Goal: Task Accomplishment & Management: Manage account settings

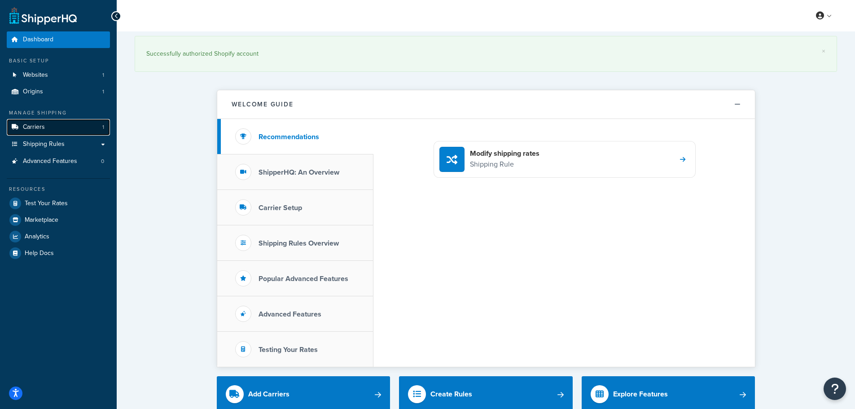
click at [58, 127] on link "Carriers 1" at bounding box center [58, 127] width 103 height 17
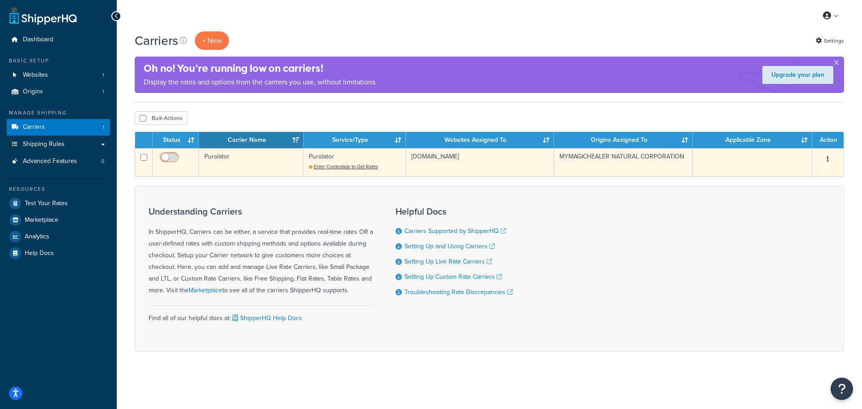
click at [167, 156] on input "checkbox" at bounding box center [170, 159] width 25 height 11
checkbox input "false"
click at [360, 167] on span "Enter Credentials to Get Rates" at bounding box center [346, 166] width 64 height 7
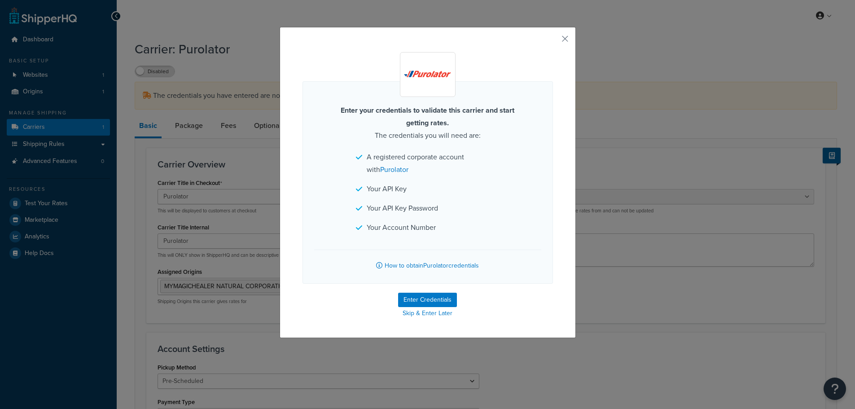
select select "purolator"
select select "PRE_SCHEDULED"
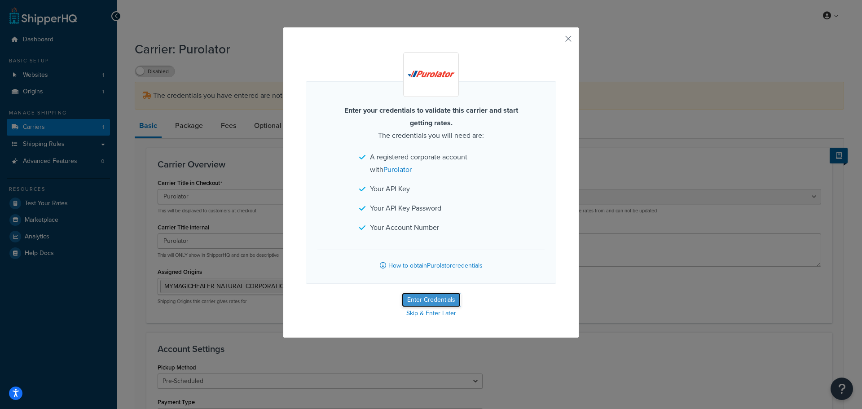
click at [448, 299] on button "Enter Credentials" at bounding box center [431, 300] width 59 height 14
select select "PRE_SCHEDULED"
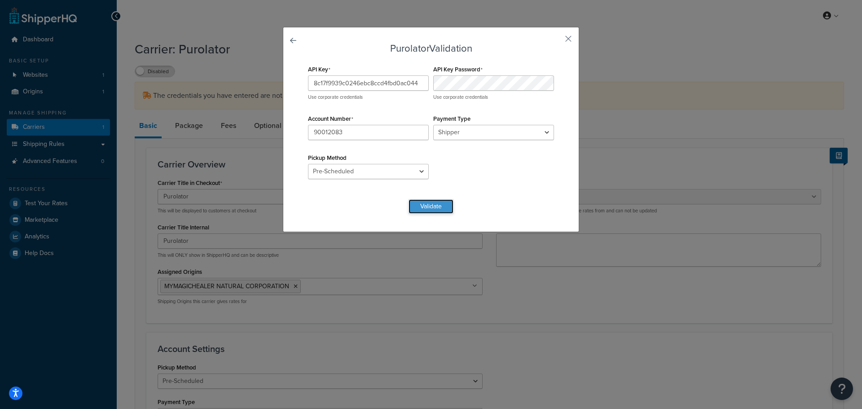
click at [431, 206] on button "Validate" at bounding box center [431, 206] width 45 height 14
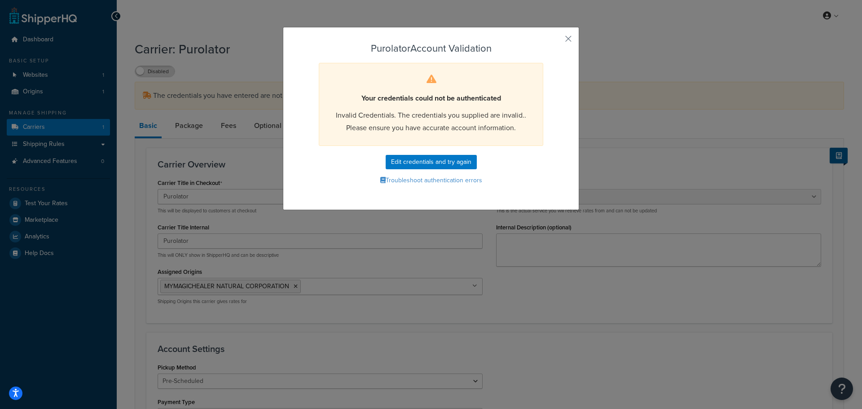
click at [399, 172] on form "Purolator Account Validation Your credentials could not be authenticated Invali…" at bounding box center [431, 115] width 251 height 144
click at [427, 164] on button "Edit credentials and try again" at bounding box center [431, 162] width 91 height 14
select select "PRE_SCHEDULED"
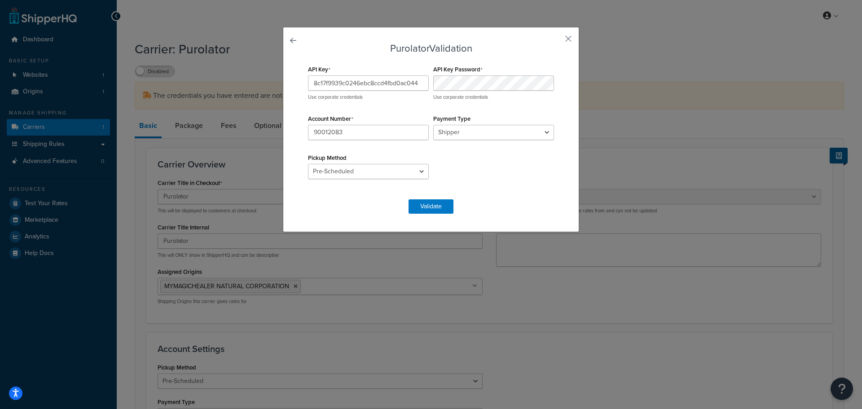
click at [526, 178] on div "API Key 8c17f9939c0246ebc8ccd4fbd0ac044 Use corporate credentials API Key Passw…" at bounding box center [431, 126] width 251 height 127
click at [474, 133] on select "Shipper Consignee Third Party" at bounding box center [493, 132] width 121 height 15
click at [481, 113] on div "Payment Type Shipper Consignee Third Party" at bounding box center [493, 126] width 125 height 28
click at [371, 172] on select "Drop Off Pre-Scheduled" at bounding box center [368, 171] width 121 height 15
drag, startPoint x: 371, startPoint y: 172, endPoint x: 379, endPoint y: 180, distance: 10.8
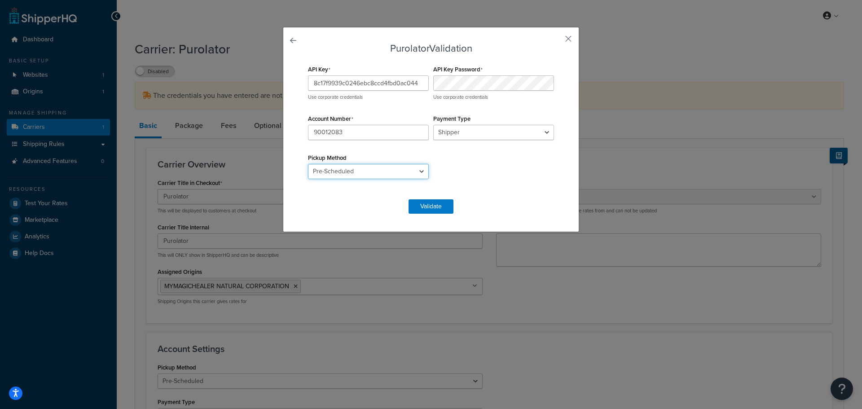
click at [371, 172] on select "Drop Off Pre-Scheduled" at bounding box center [368, 171] width 121 height 15
click at [435, 207] on button "Validate" at bounding box center [431, 206] width 45 height 14
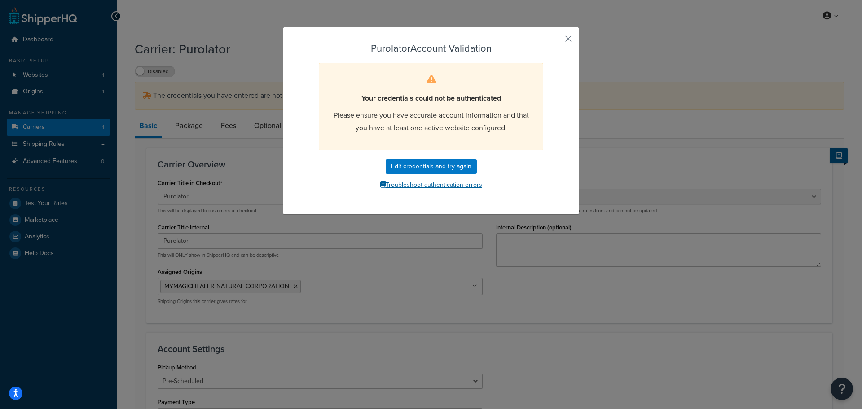
click at [445, 183] on button "Troubleshoot authentication errors" at bounding box center [431, 184] width 251 height 13
click at [556, 41] on button "button" at bounding box center [555, 42] width 2 height 2
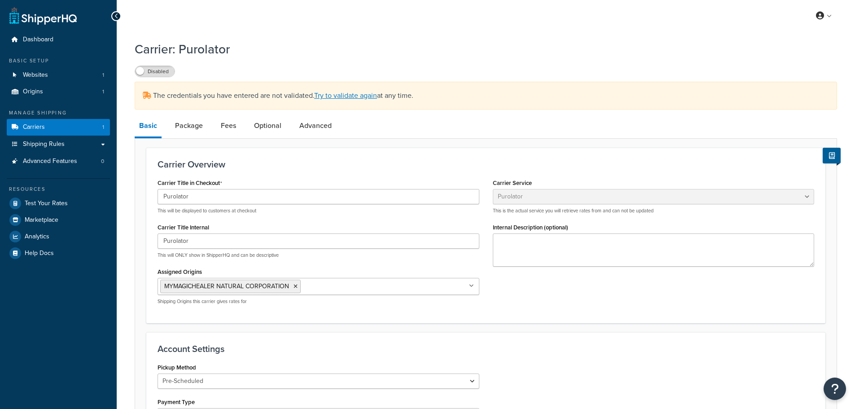
select select "purolator"
select select "PRE_SCHEDULED"
click at [838, 388] on icon "Open Resource Center" at bounding box center [835, 389] width 9 height 13
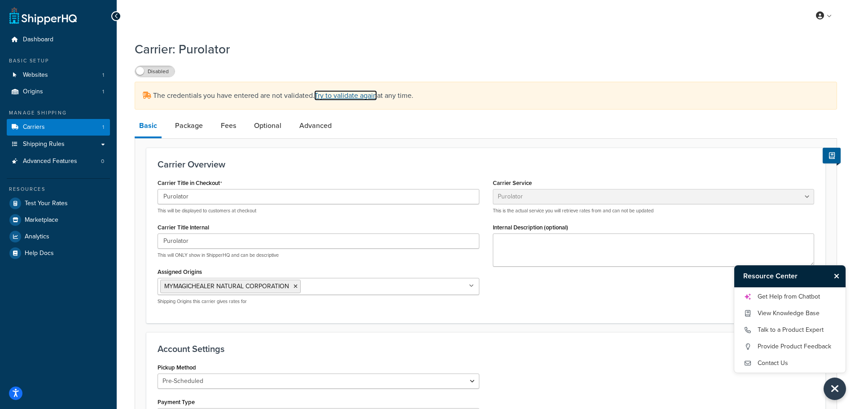
click at [365, 98] on link "Try to validate again" at bounding box center [345, 95] width 63 height 10
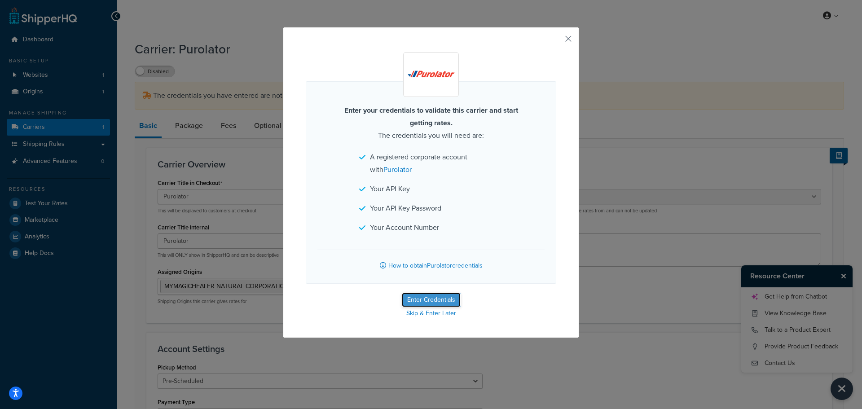
click at [440, 300] on button "Enter Credentials" at bounding box center [431, 300] width 59 height 14
select select "PRE_SCHEDULED"
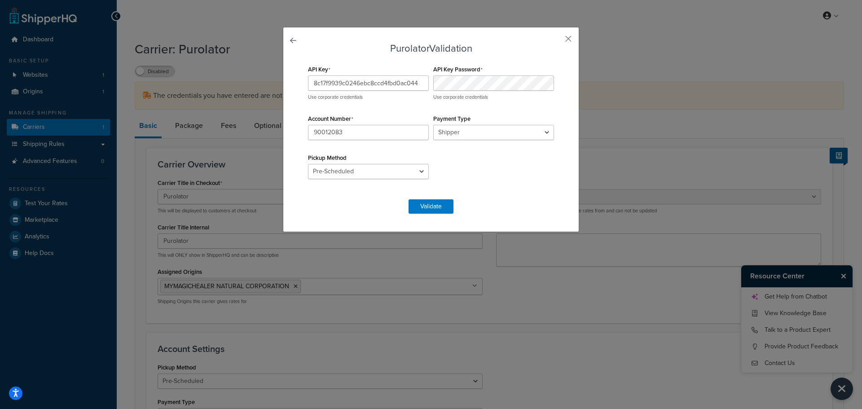
click at [524, 170] on div "API Key 8c17f9939c0246ebc8ccd4fbd0ac044 Use corporate credentials API Key Passw…" at bounding box center [431, 126] width 251 height 127
click at [432, 203] on button "Validate" at bounding box center [431, 206] width 45 height 14
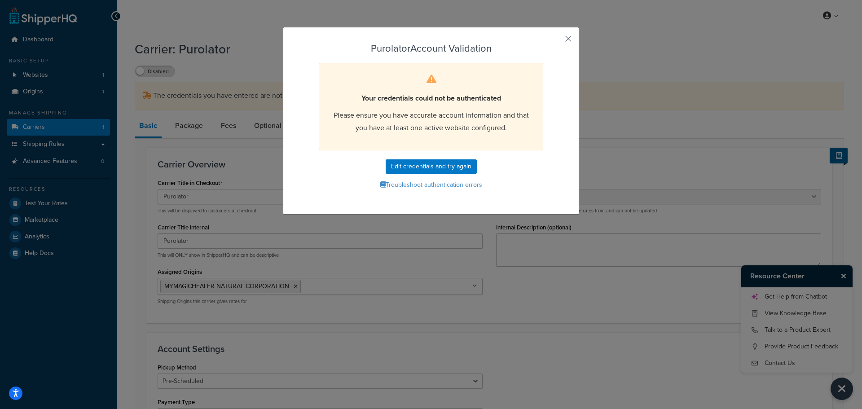
click at [733, 213] on div "Purolator Account Validation Your credentials could not be authenticated Please…" at bounding box center [431, 204] width 862 height 409
click at [569, 36] on div "Purolator Account Validation Your credentials could not be authenticated Please…" at bounding box center [431, 121] width 296 height 188
click at [556, 41] on button "button" at bounding box center [555, 42] width 2 height 2
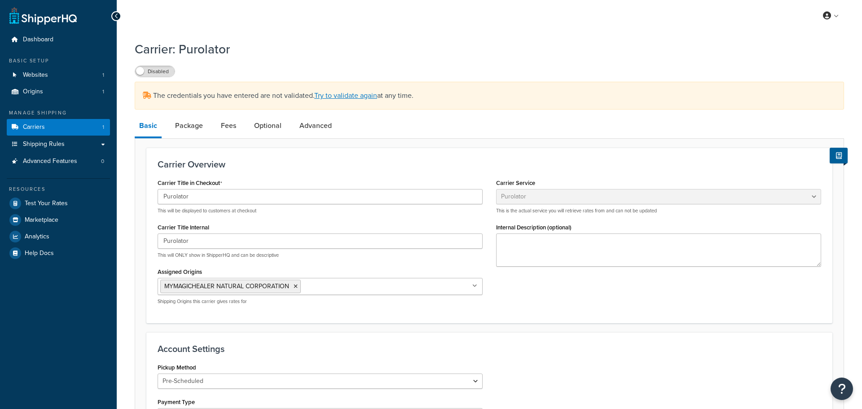
select select "purolator"
select select "PRE_SCHEDULED"
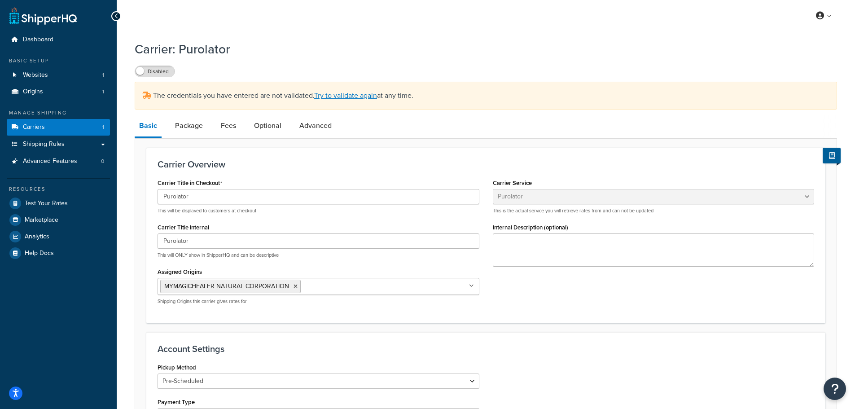
click at [302, 55] on h1 "Carrier: Purolator" at bounding box center [481, 49] width 692 height 18
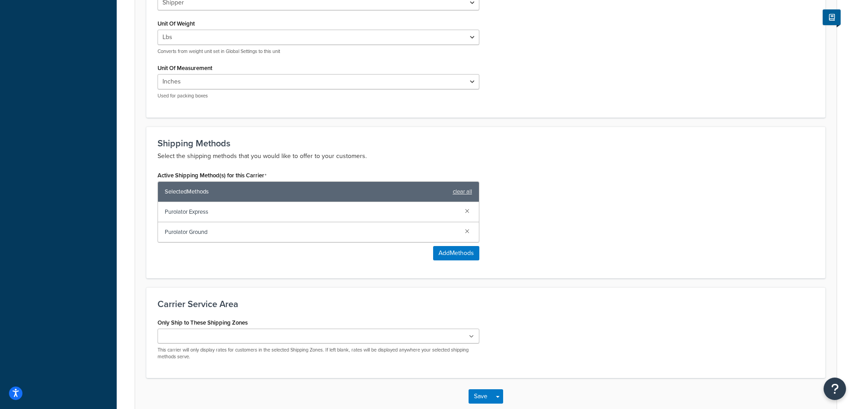
scroll to position [466, 0]
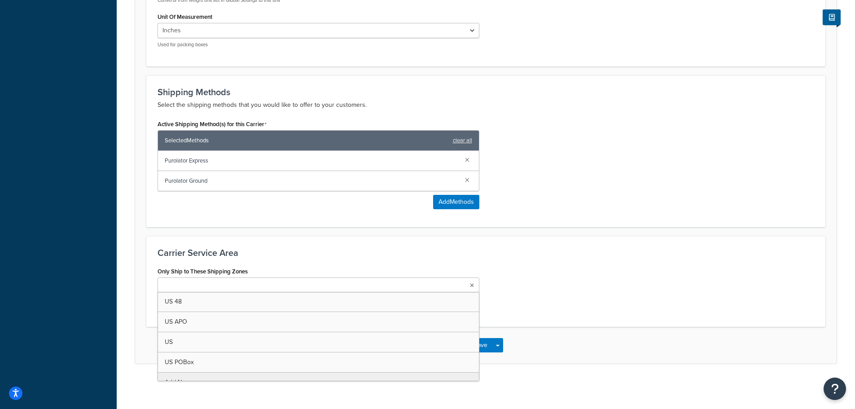
click at [469, 286] on ul at bounding box center [319, 285] width 322 height 15
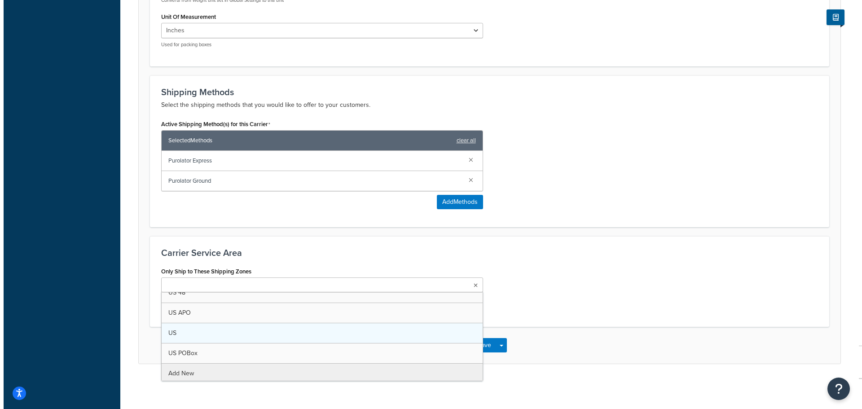
scroll to position [12, 0]
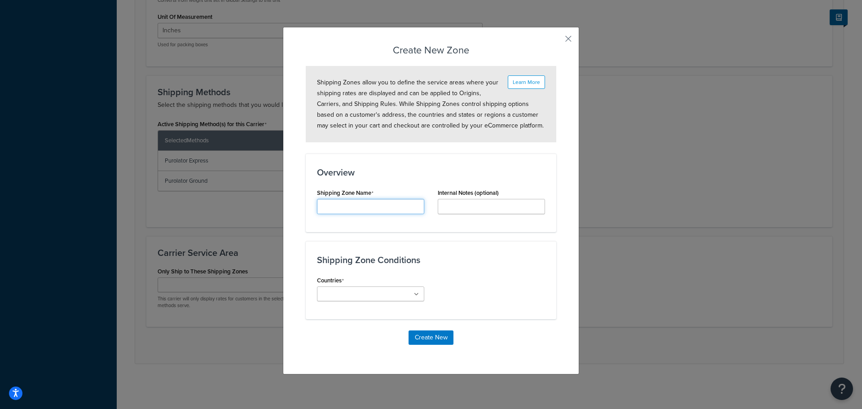
click at [388, 208] on input "Carrier Title Internal" at bounding box center [370, 206] width 107 height 15
type input "[GEOGRAPHIC_DATA]"
click at [414, 294] on icon at bounding box center [416, 294] width 5 height 5
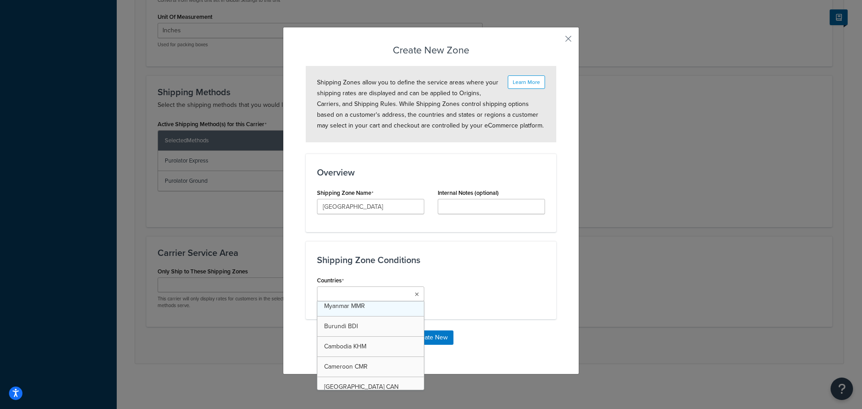
scroll to position [808, 0]
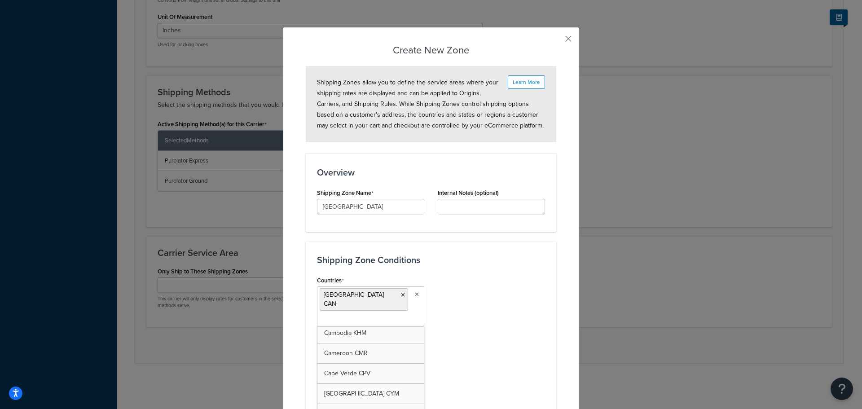
click at [467, 320] on div "Countries Canada CAN All Countries ALL United States USA Afghanistan AFG Albani…" at bounding box center [431, 338] width 242 height 128
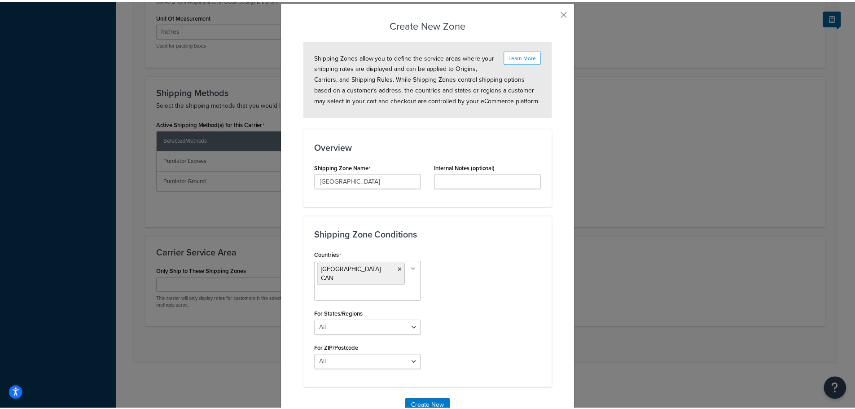
scroll to position [51, 0]
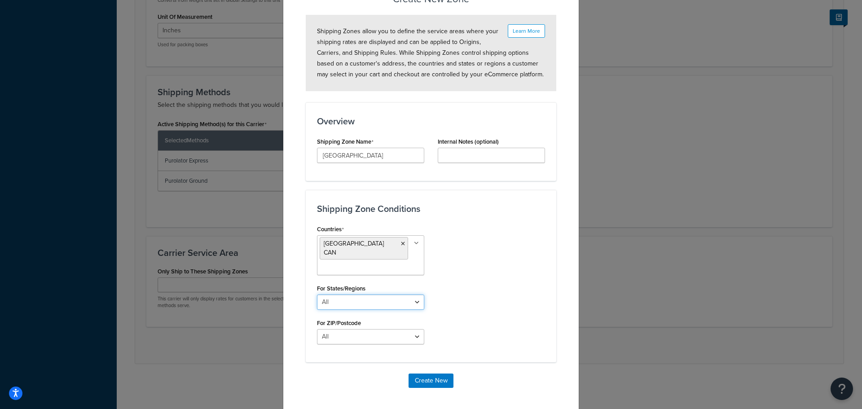
click at [400, 297] on select "All Including Excluding" at bounding box center [370, 302] width 107 height 15
click at [400, 295] on select "All Including Excluding" at bounding box center [370, 302] width 107 height 15
click at [402, 329] on select "All Including Excluding" at bounding box center [370, 336] width 107 height 15
click at [399, 295] on select "All Including Excluding" at bounding box center [370, 302] width 107 height 15
click at [443, 308] on div "Countries Canada CAN All Countries ALL United States USA Afghanistan AFG Albani…" at bounding box center [431, 287] width 242 height 128
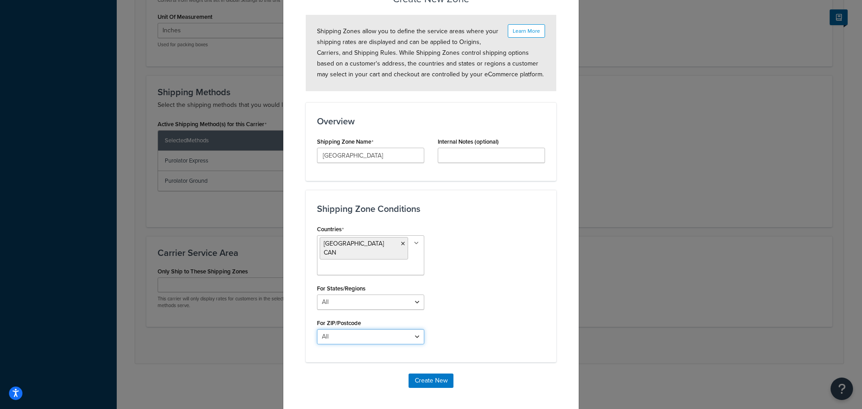
click at [407, 331] on select "All Including Excluding" at bounding box center [370, 336] width 107 height 15
click at [431, 374] on button "Create New" at bounding box center [431, 381] width 45 height 14
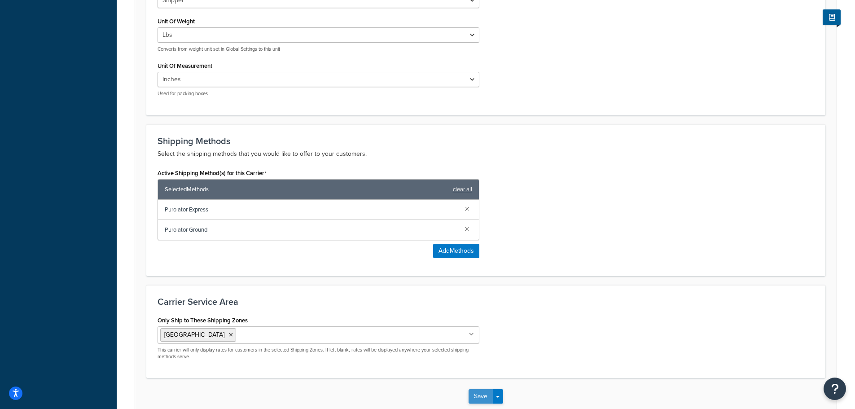
click at [476, 397] on button "Save" at bounding box center [481, 396] width 24 height 14
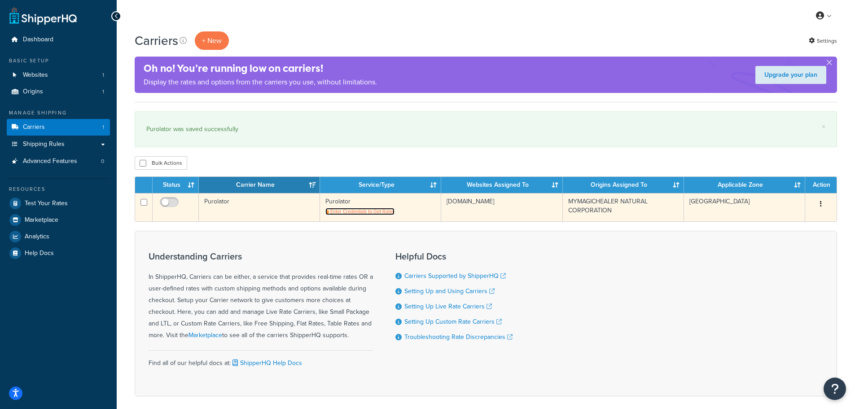
click at [348, 212] on span "Enter Credentials to Get Rates" at bounding box center [363, 211] width 64 height 7
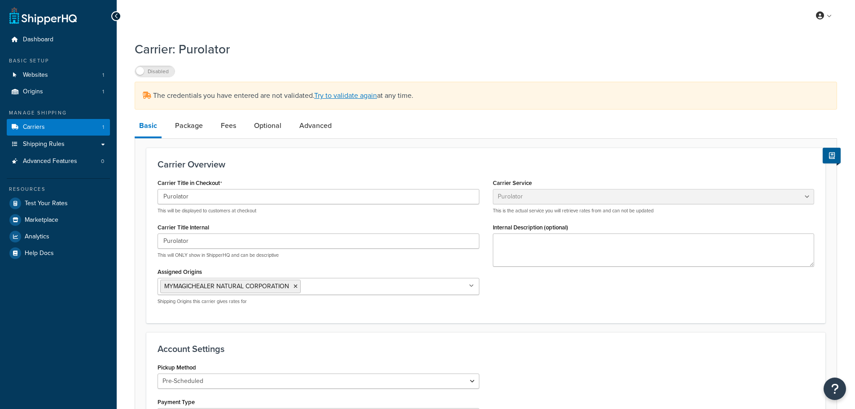
select select "purolator"
select select "PRE_SCHEDULED"
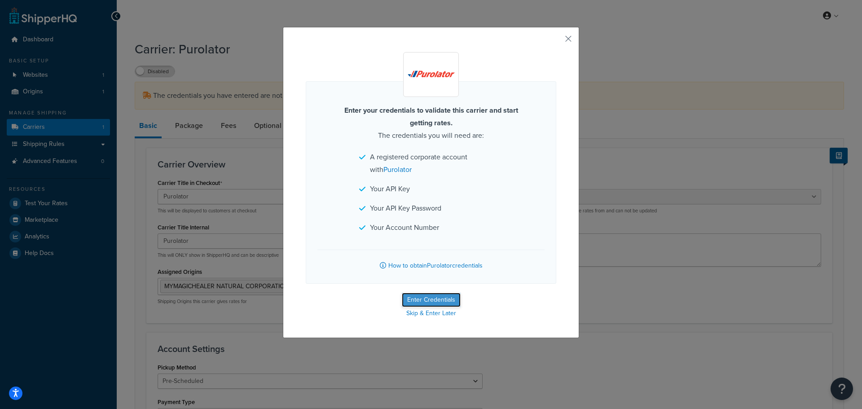
click at [427, 300] on button "Enter Credentials" at bounding box center [431, 300] width 59 height 14
select select "PRE_SCHEDULED"
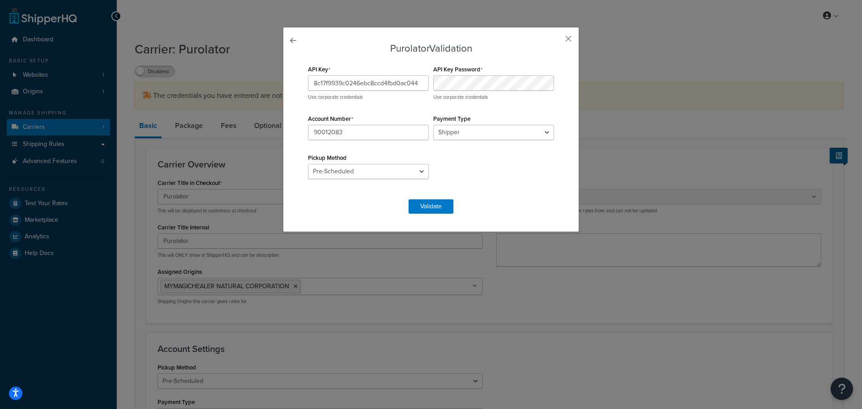
click at [465, 173] on div "API Key 8c17f9939c0246ebc8ccd4fbd0ac044 Use corporate credentials API Key Passw…" at bounding box center [431, 126] width 251 height 127
click at [433, 204] on button "Validate" at bounding box center [431, 206] width 45 height 14
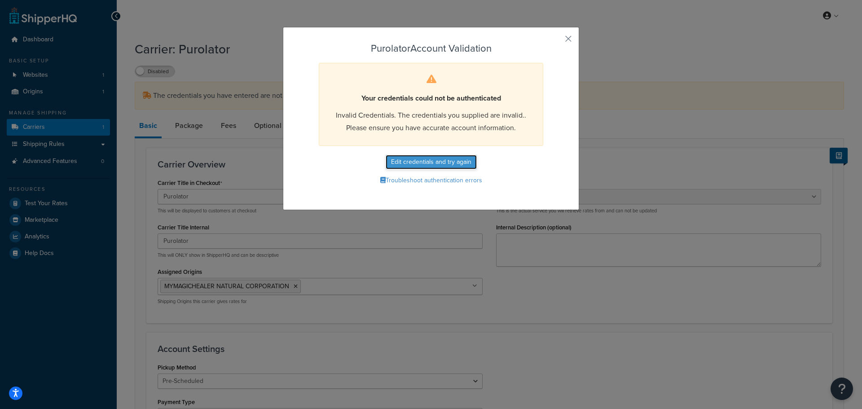
click at [455, 157] on button "Edit credentials and try again" at bounding box center [431, 162] width 91 height 14
select select "PRE_SCHEDULED"
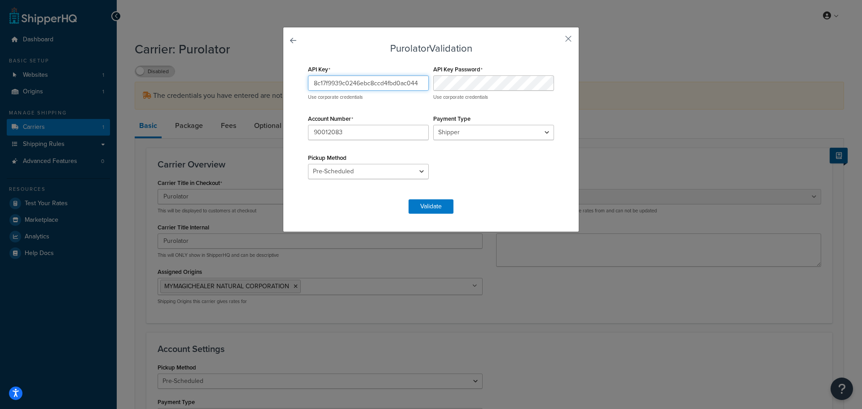
click at [326, 81] on input "8c17f9939c0246ebc8ccd4fbd0ac044" at bounding box center [368, 82] width 121 height 15
drag, startPoint x: 326, startPoint y: 81, endPoint x: 284, endPoint y: 82, distance: 41.8
click at [284, 82] on div "Purolator Validation API Key 8c17f9939c0246ebc8ccd4fbd0ac044 Use corporate cred…" at bounding box center [431, 129] width 296 height 205
click at [366, 79] on input "8c17f9939c0246ebc8ccd4fbd0ac044" at bounding box center [368, 82] width 121 height 15
click at [480, 89] on div "API Key 8c17f9939c0246ebc8ccd4fbd0ac044 Use corporate credentials API Key Passw…" at bounding box center [431, 126] width 251 height 127
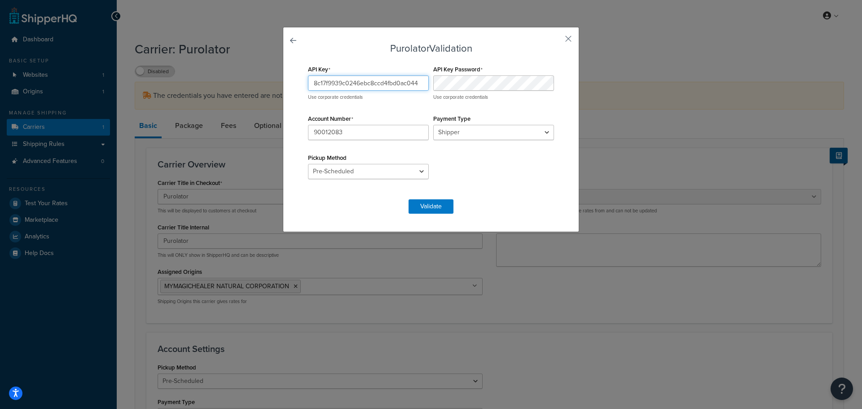
click at [416, 107] on div "API Key 8c17f9939c0246ebc8ccd4fbd0ac044 Use corporate credentials API Key Passw…" at bounding box center [431, 126] width 251 height 127
click at [416, 88] on input "8c17f9939c0246ebc8ccd4fbd0ac044" at bounding box center [368, 82] width 121 height 15
click at [379, 132] on input "90012083" at bounding box center [368, 132] width 121 height 15
click at [309, 132] on input "90012083" at bounding box center [368, 132] width 121 height 15
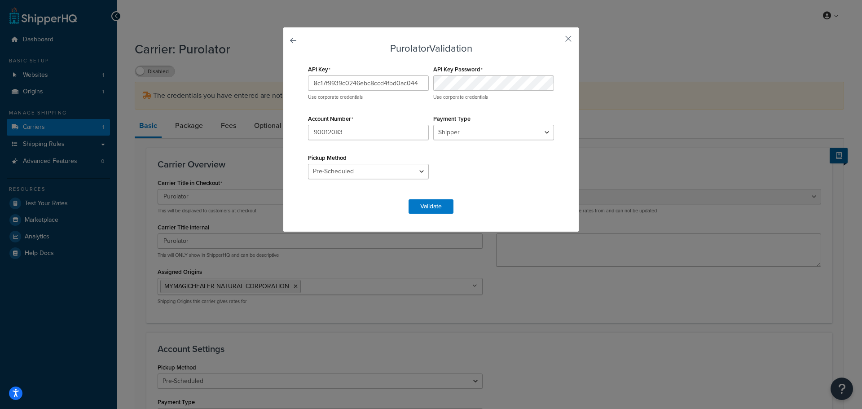
click at [488, 56] on form "Purolator Validation API Key 8c17f9939c0246ebc8ccd4fbd0ac044 Use corporate cred…" at bounding box center [431, 128] width 251 height 171
click at [556, 41] on button "button" at bounding box center [555, 42] width 2 height 2
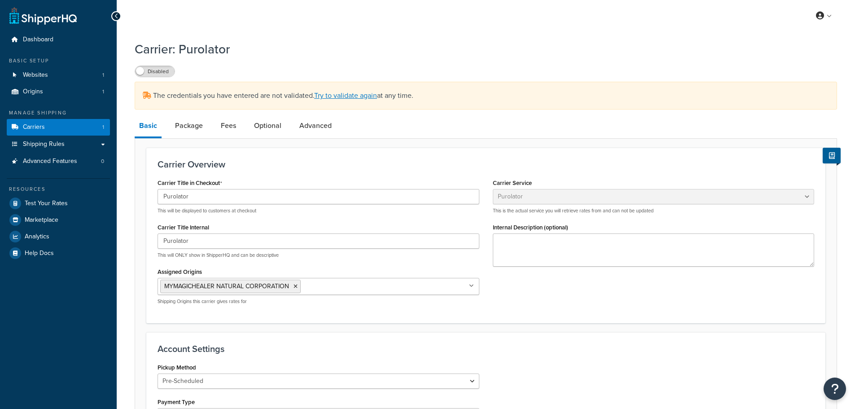
select select "purolator"
select select "PRE_SCHEDULED"
click at [188, 128] on link "Package" at bounding box center [189, 126] width 37 height 22
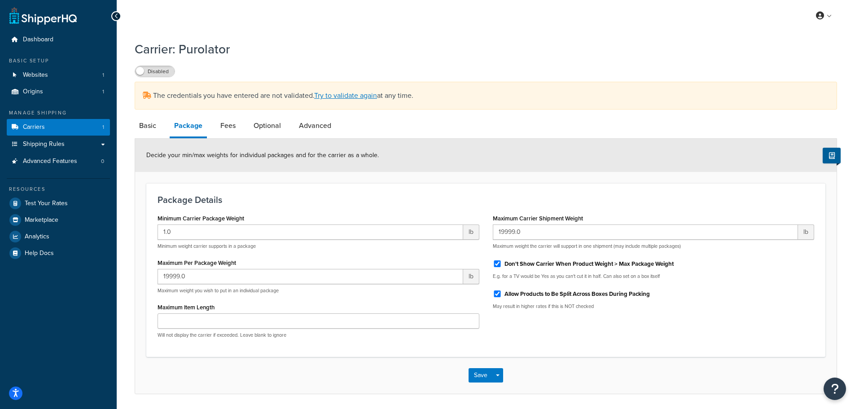
click at [195, 286] on div "19999.0 lb Maximum weight you wish to put in an individual package" at bounding box center [319, 281] width 322 height 25
click at [196, 284] on input "19999.0" at bounding box center [311, 276] width 306 height 15
click at [197, 281] on input "19999.0" at bounding box center [311, 276] width 306 height 15
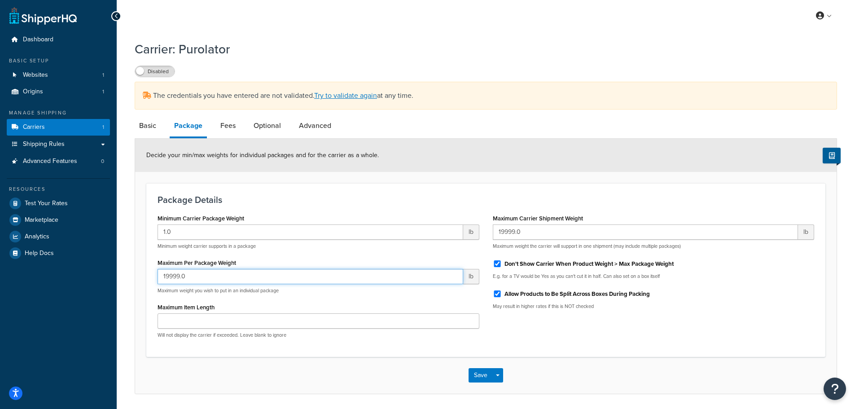
click at [197, 281] on input "19999.0" at bounding box center [311, 276] width 306 height 15
type input "10"
click at [541, 235] on input "19999.0" at bounding box center [646, 232] width 306 height 15
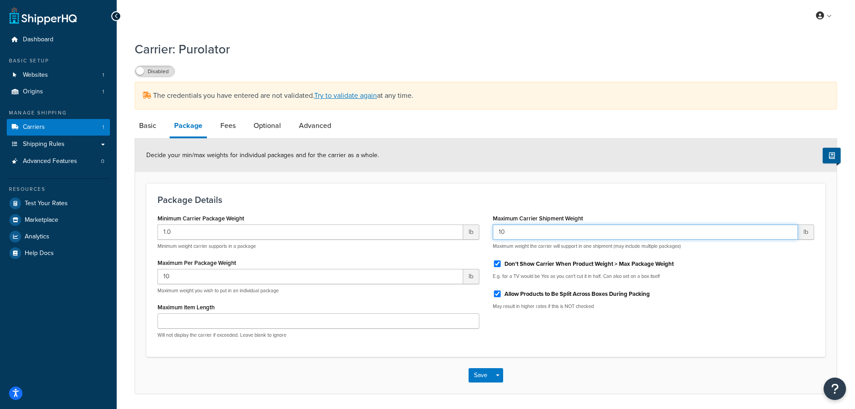
click at [529, 234] on input "10" at bounding box center [646, 232] width 306 height 15
type input "30"
click at [476, 375] on button "Save" at bounding box center [481, 375] width 24 height 14
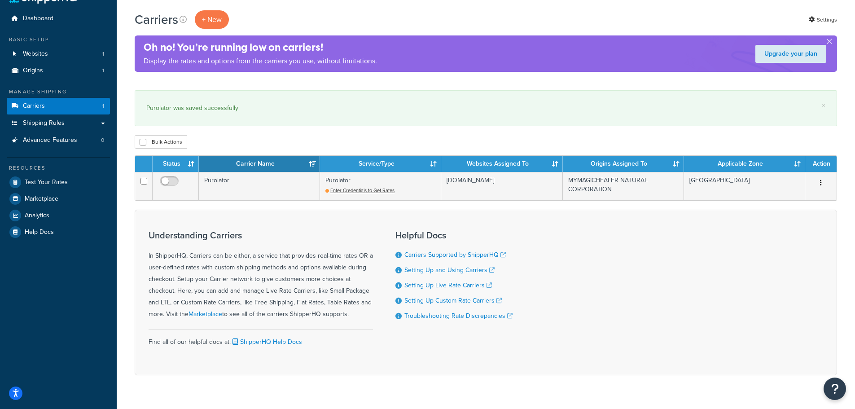
scroll to position [42, 0]
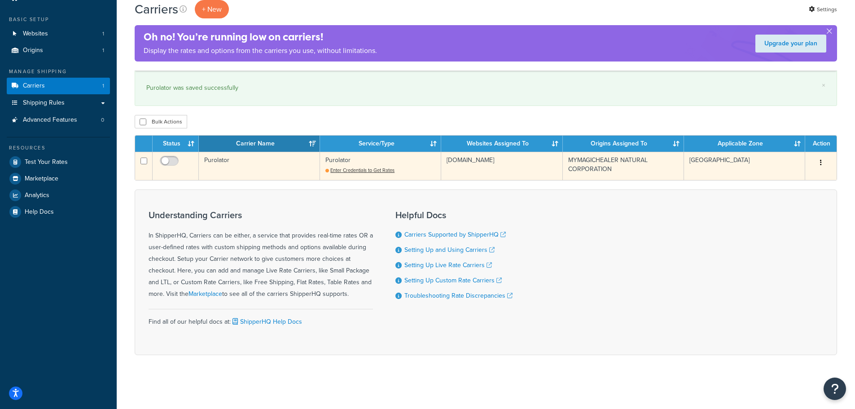
click at [820, 163] on icon "button" at bounding box center [821, 162] width 2 height 6
click at [793, 176] on link "Edit" at bounding box center [784, 181] width 71 height 18
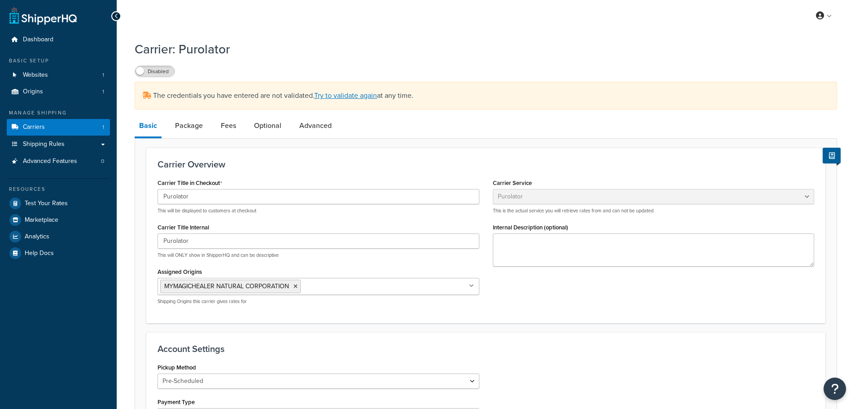
select select "purolator"
select select "PRE_SCHEDULED"
click at [213, 125] on li "Package" at bounding box center [194, 126] width 46 height 22
click at [221, 125] on link "Fees" at bounding box center [228, 126] width 24 height 22
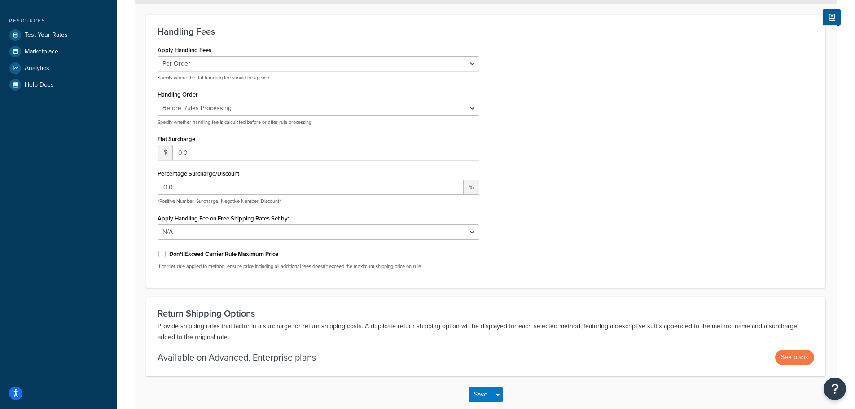
scroll to position [219, 0]
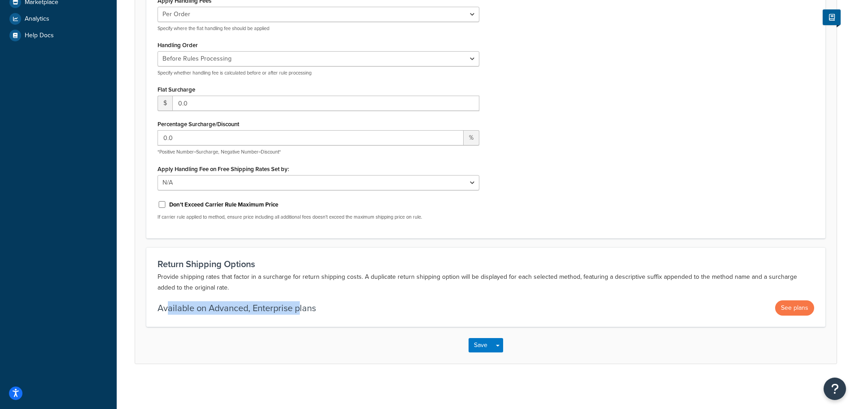
drag, startPoint x: 169, startPoint y: 313, endPoint x: 298, endPoint y: 312, distance: 129.3
click at [298, 312] on p "Available on Advanced, Enterprise plans" at bounding box center [237, 308] width 159 height 13
click at [327, 312] on div "Available on Advanced, Enterprise plans See plans" at bounding box center [486, 307] width 657 height 15
drag, startPoint x: 325, startPoint y: 308, endPoint x: 165, endPoint y: 312, distance: 159.9
click at [165, 312] on div "Available on Advanced, Enterprise plans See plans" at bounding box center [486, 307] width 657 height 15
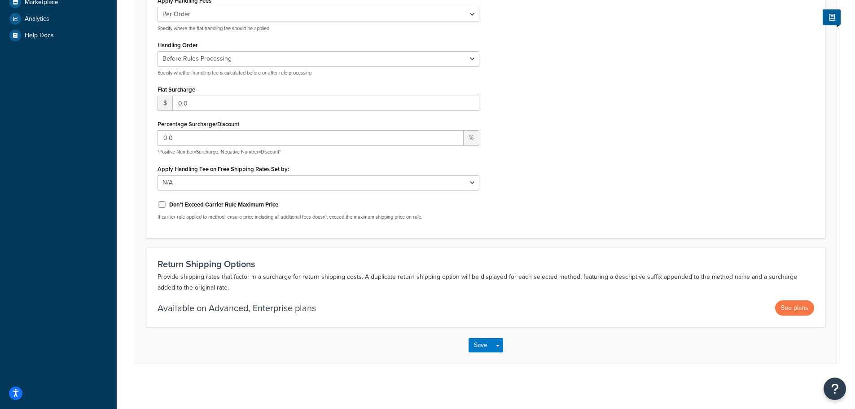
click at [248, 293] on p "Provide shipping rates that factor in a surcharge for return shipping costs. A …" at bounding box center [486, 283] width 657 height 22
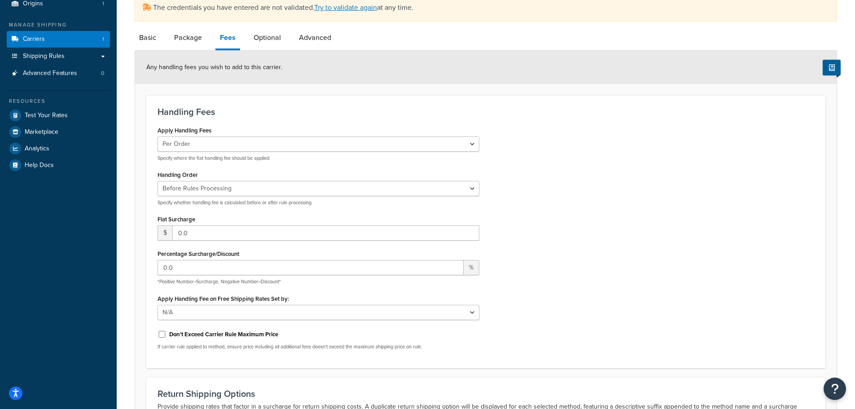
scroll to position [84, 0]
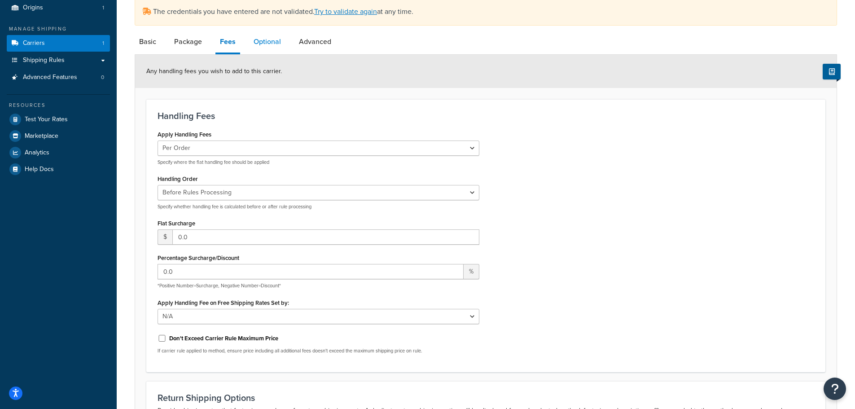
click at [271, 48] on link "Optional" at bounding box center [267, 42] width 36 height 22
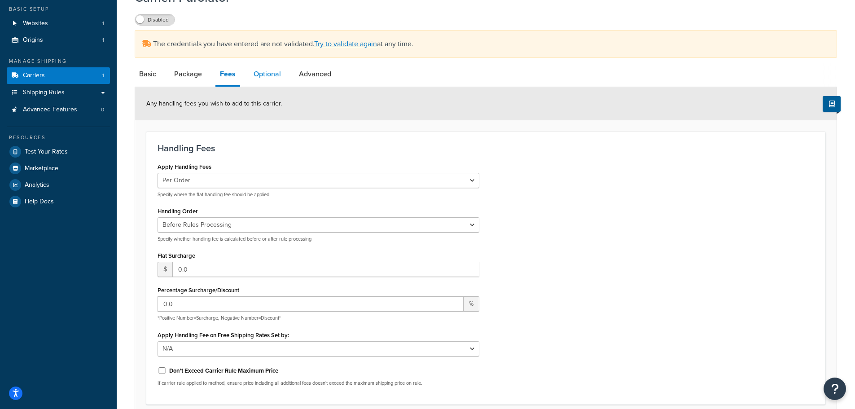
select select "business"
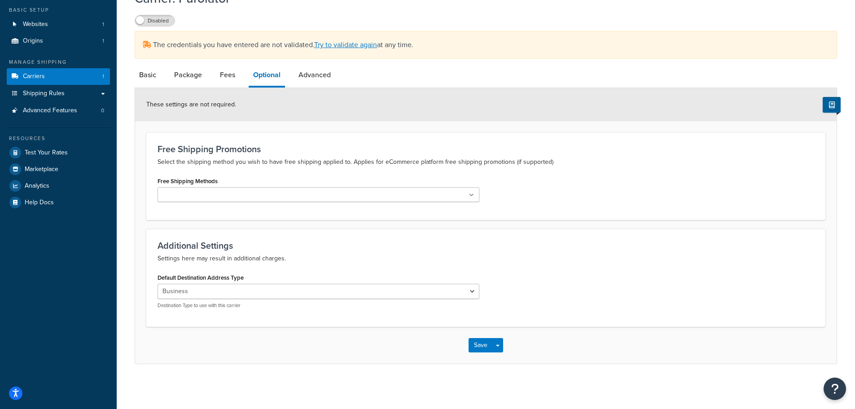
click at [480, 196] on div "Free Shipping Methods Purolator Express Purolator Ground" at bounding box center [318, 192] width 335 height 34
click at [456, 198] on ul at bounding box center [319, 194] width 322 height 15
click at [446, 160] on p "Select the shipping method you wish to have free shipping applied to. Applies f…" at bounding box center [486, 162] width 657 height 11
click at [311, 71] on link "Advanced" at bounding box center [314, 75] width 41 height 22
select select "false"
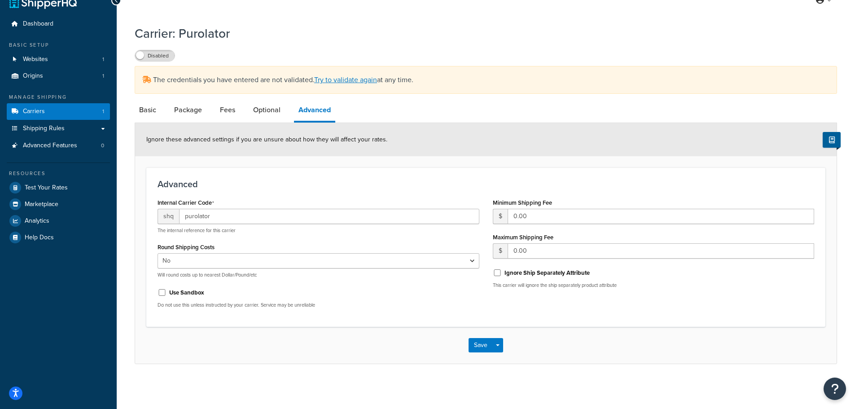
scroll to position [17, 0]
click at [397, 181] on h3 "Advanced" at bounding box center [486, 184] width 657 height 10
click at [145, 105] on link "Basic" at bounding box center [148, 110] width 26 height 22
select select "purolator"
select select "PRE_SCHEDULED"
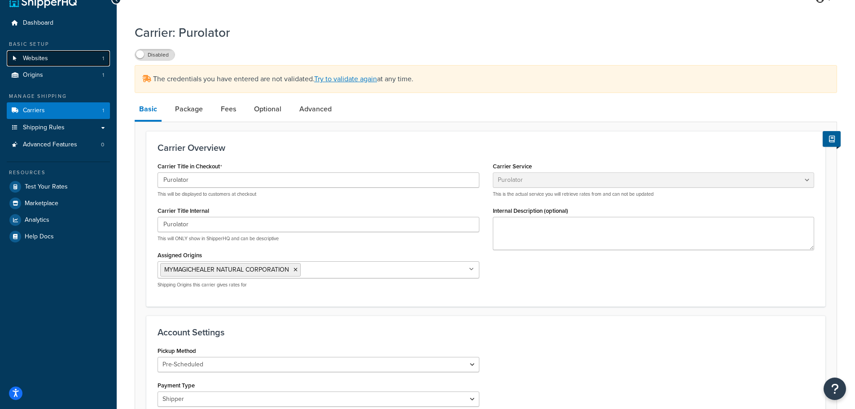
click at [61, 62] on link "Websites 1" at bounding box center [58, 58] width 103 height 17
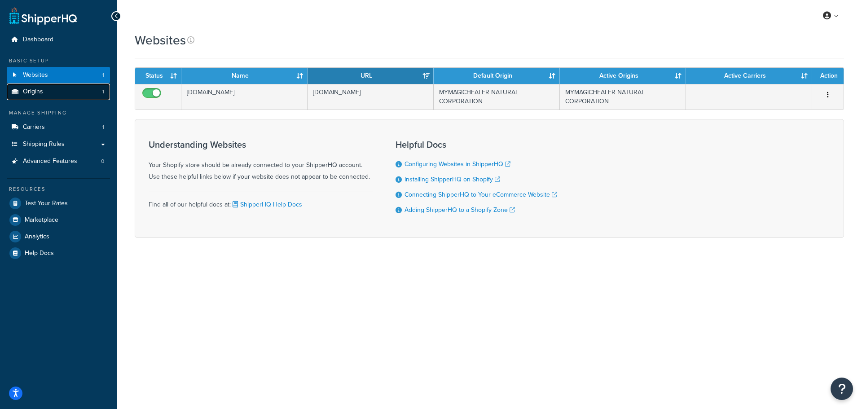
click at [75, 94] on link "Origins 1" at bounding box center [58, 92] width 103 height 17
